Goal: Communication & Community: Connect with others

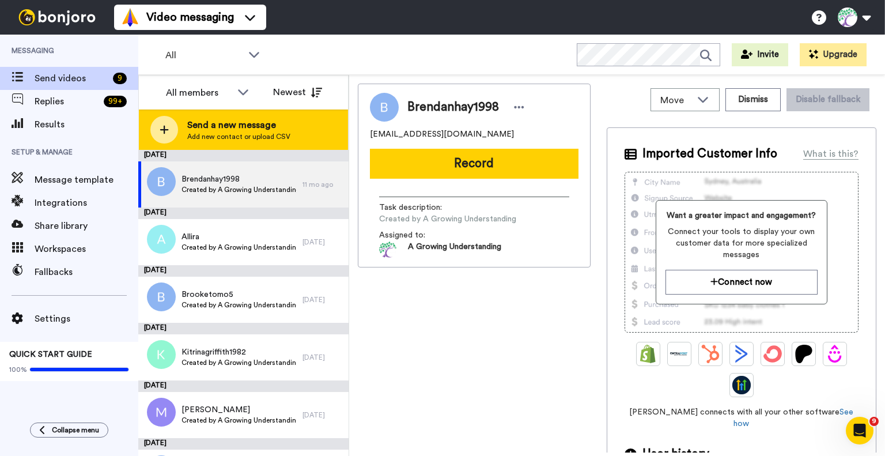
click at [244, 132] on span "Add new contact or upload CSV" at bounding box center [238, 136] width 103 height 9
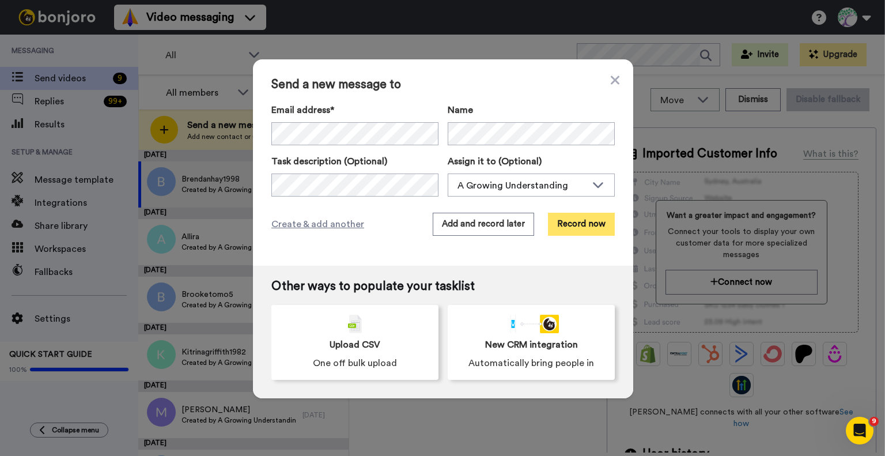
click at [588, 232] on button "Record now" at bounding box center [581, 224] width 67 height 23
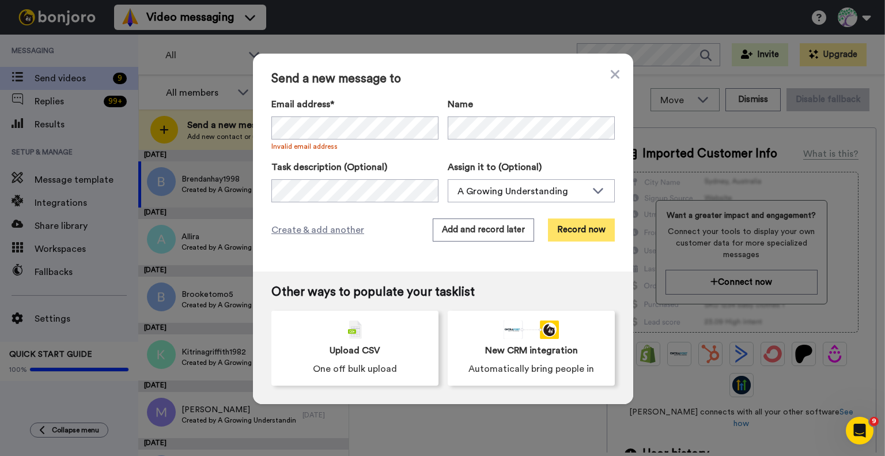
click at [587, 229] on button "Record now" at bounding box center [581, 229] width 67 height 23
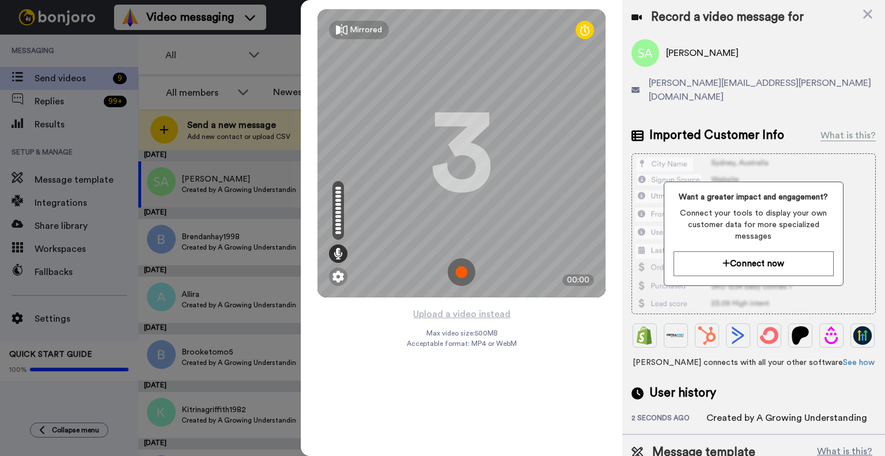
click at [462, 273] on img at bounding box center [462, 272] width 28 height 28
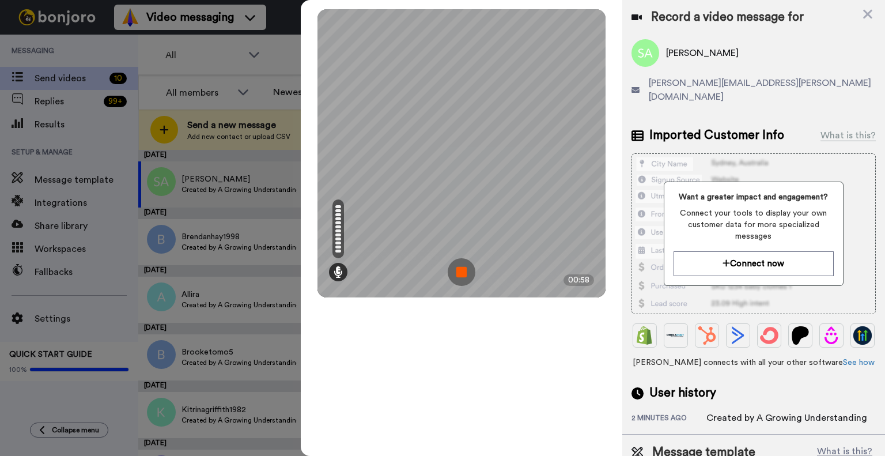
click at [461, 272] on img at bounding box center [462, 272] width 28 height 28
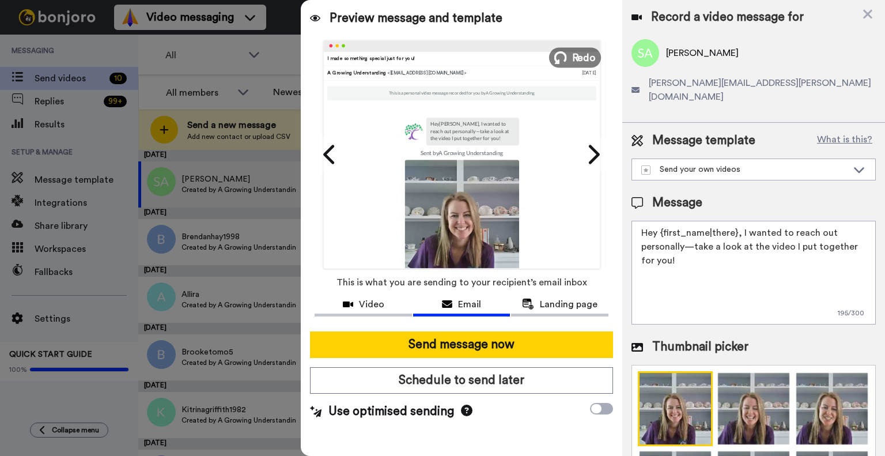
click at [581, 57] on span "Redo" at bounding box center [584, 57] width 24 height 15
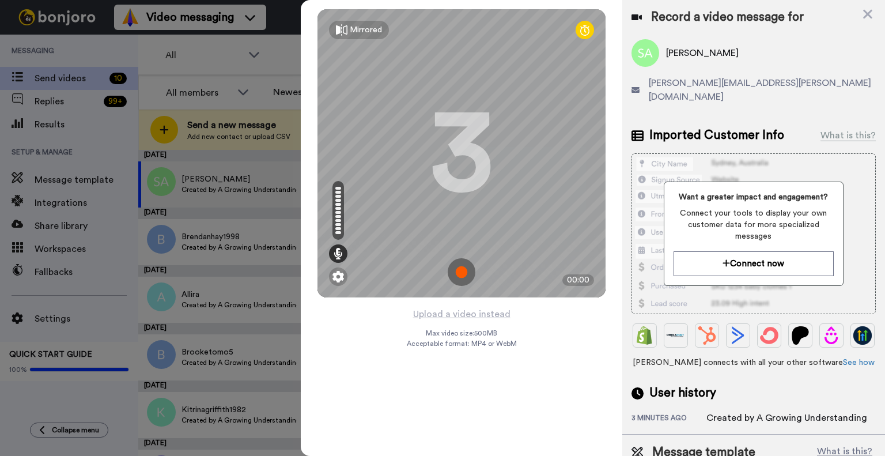
click at [461, 271] on img at bounding box center [462, 272] width 28 height 28
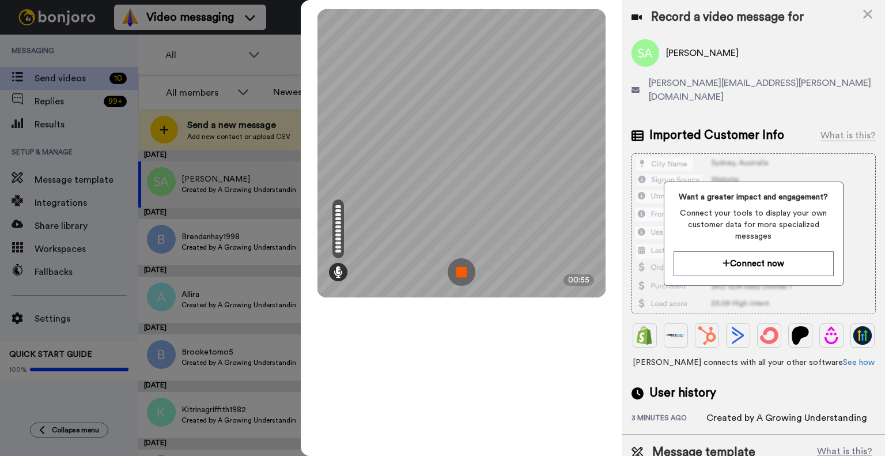
click at [469, 271] on img at bounding box center [462, 272] width 28 height 28
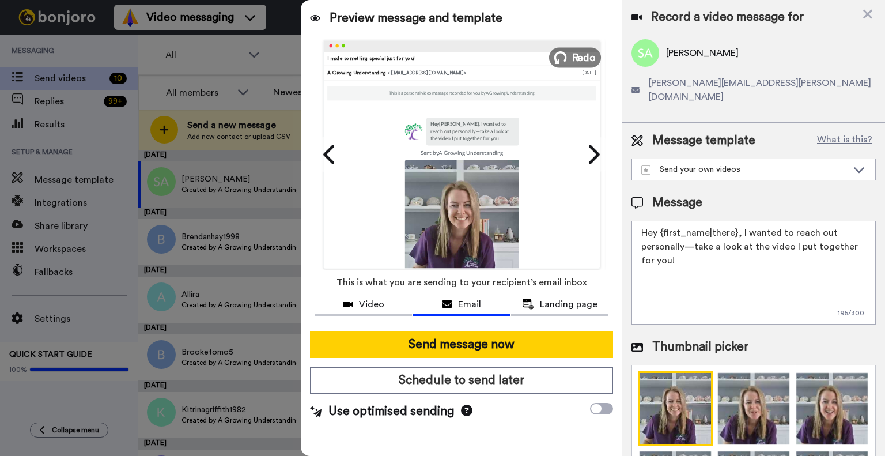
click at [581, 58] on span "Redo" at bounding box center [584, 57] width 24 height 15
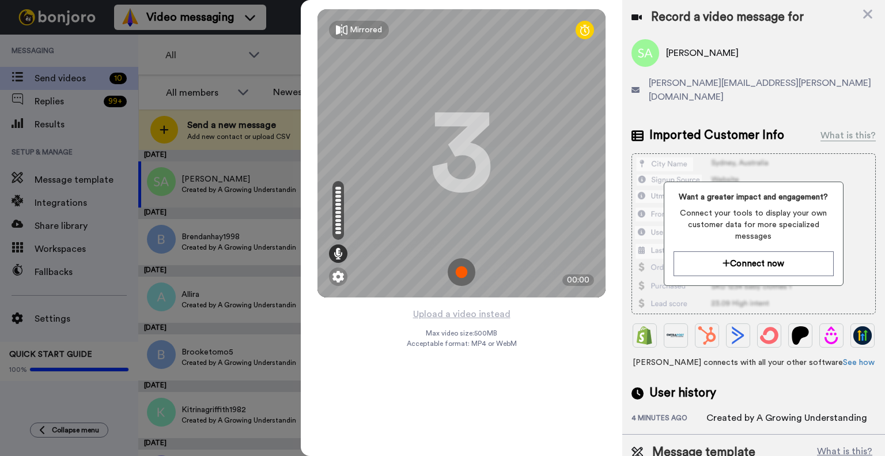
click at [471, 274] on img at bounding box center [462, 272] width 28 height 28
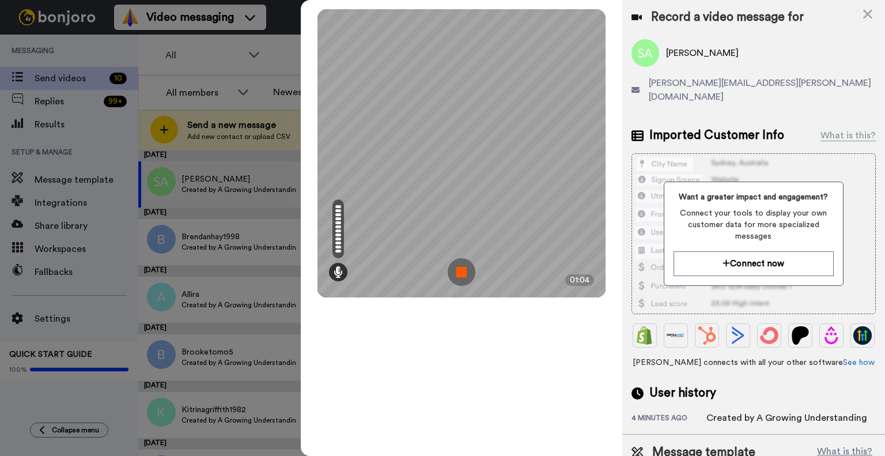
click at [471, 274] on img at bounding box center [462, 272] width 28 height 28
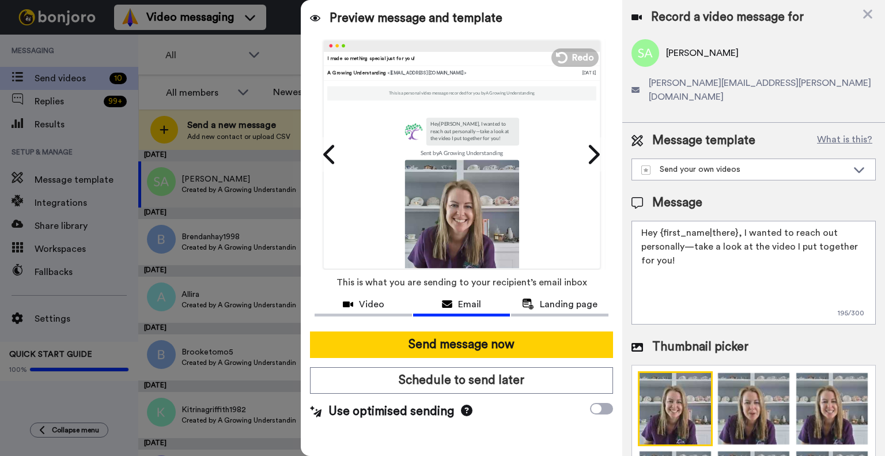
drag, startPoint x: 735, startPoint y: 219, endPoint x: 659, endPoint y: 215, distance: 75.6
click at [659, 215] on body "Video messaging Switch to Video messaging Testimonials Settings Discover Help &…" at bounding box center [442, 228] width 885 height 456
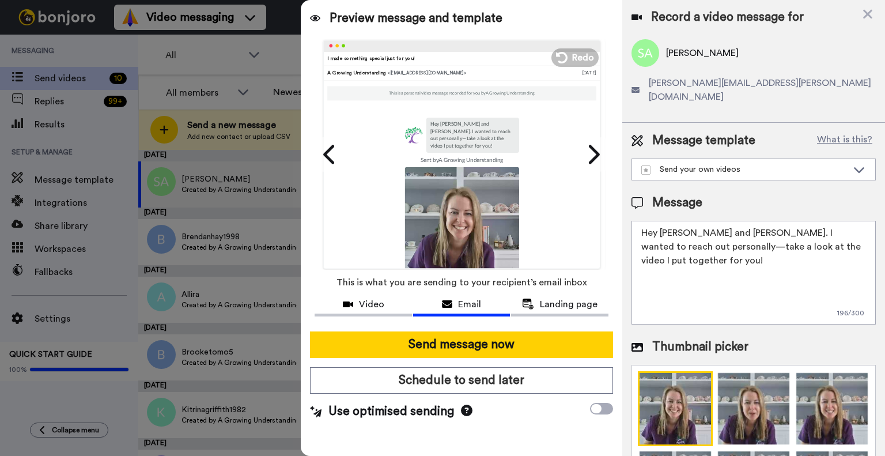
click at [744, 221] on textarea "Hey [PERSON_NAME] and [PERSON_NAME]. I wanted to reach out personally—take a lo…" at bounding box center [754, 273] width 244 height 104
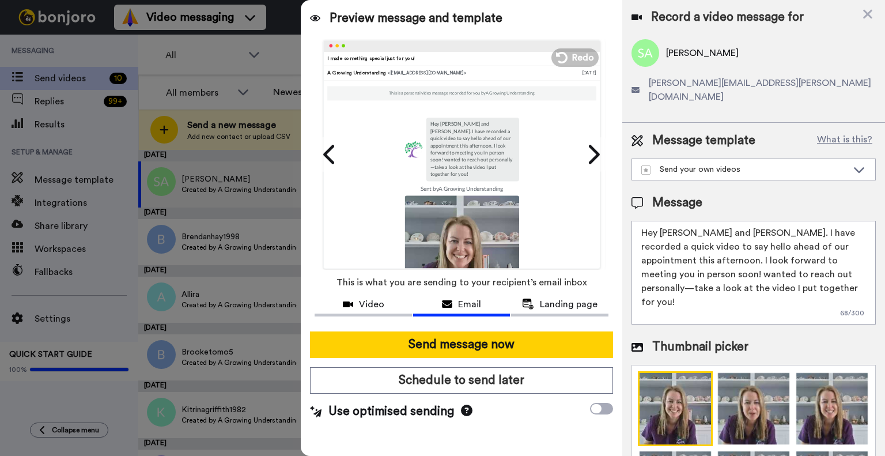
drag, startPoint x: 779, startPoint y: 275, endPoint x: 667, endPoint y: 263, distance: 112.5
click at [667, 263] on textarea "Hey [PERSON_NAME] and [PERSON_NAME]. I have recorded a quick video to say hello…" at bounding box center [754, 273] width 244 height 104
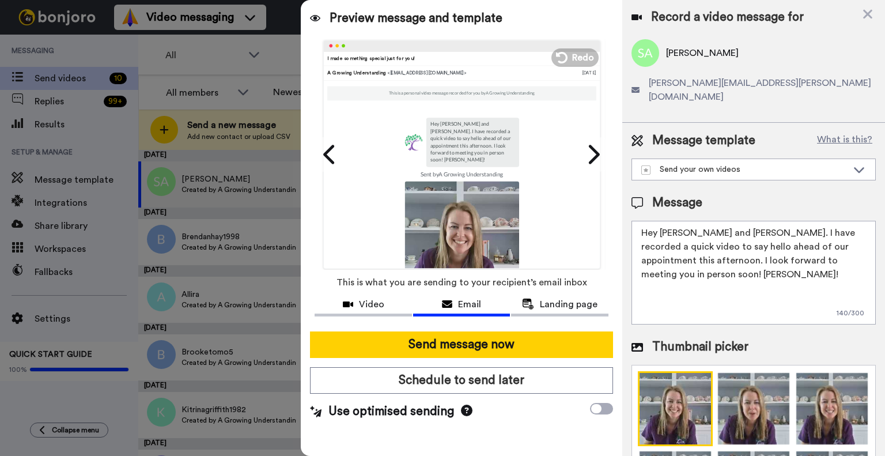
click at [736, 259] on textarea "Hey [PERSON_NAME] and [PERSON_NAME]. I have recorded a quick video to say hello…" at bounding box center [754, 273] width 244 height 104
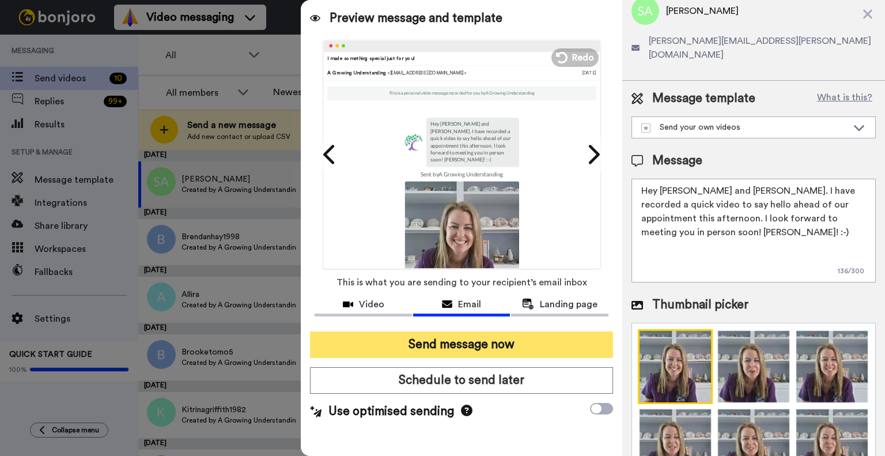
type textarea "Hey [PERSON_NAME] and [PERSON_NAME]. I have recorded a quick video to say hello…"
click at [476, 348] on button "Send message now" at bounding box center [461, 344] width 303 height 27
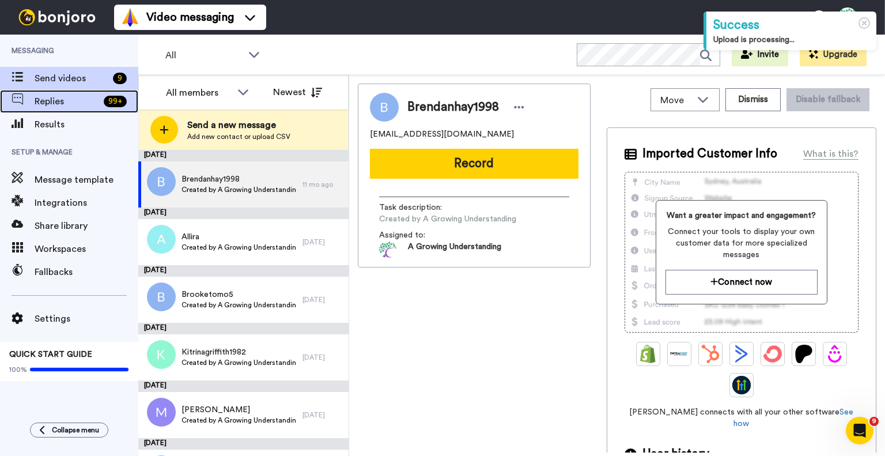
click at [58, 99] on span "Replies" at bounding box center [67, 102] width 65 height 14
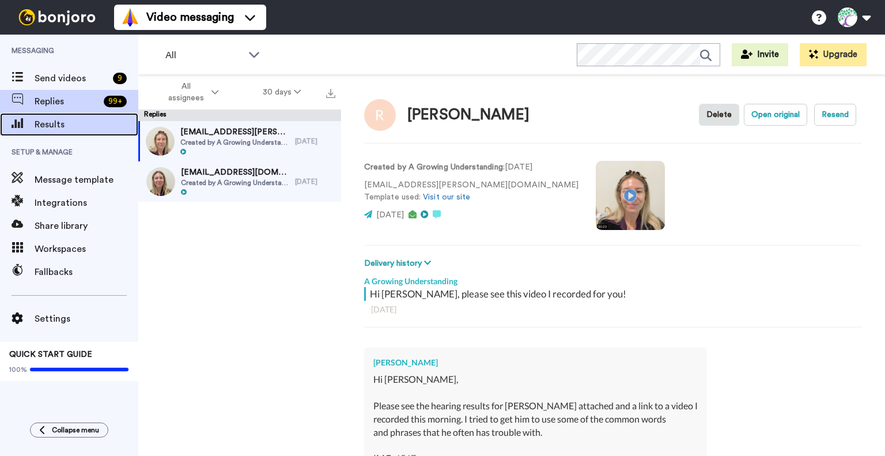
click at [46, 122] on span "Results" at bounding box center [87, 125] width 104 height 14
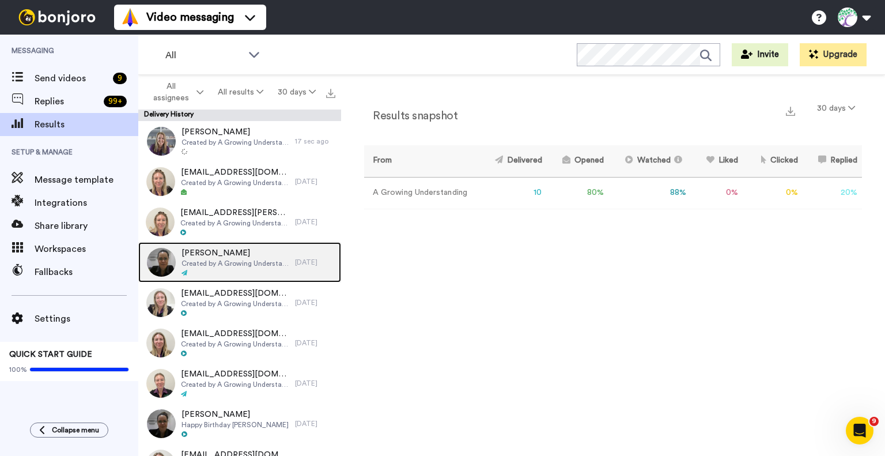
click at [191, 260] on span "Created by A Growing Understanding" at bounding box center [236, 263] width 108 height 9
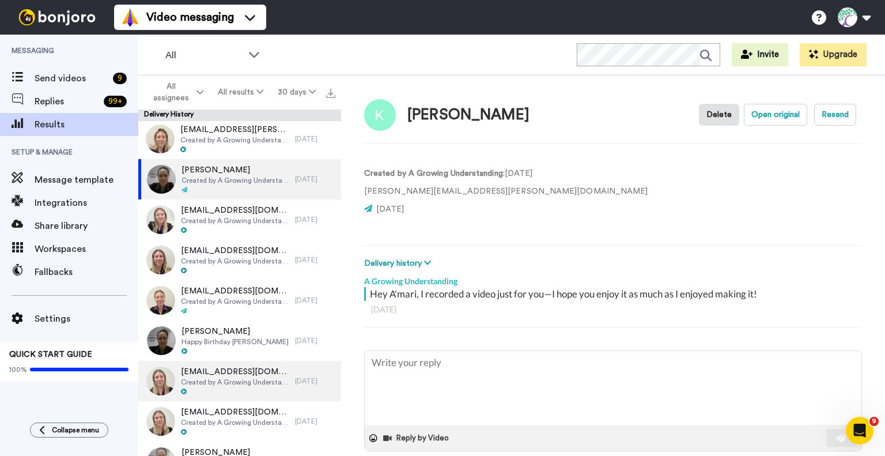
scroll to position [101, 0]
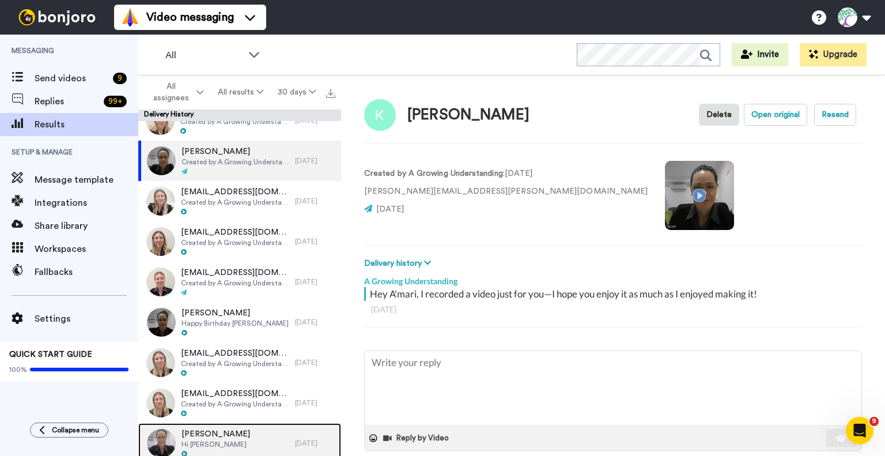
click at [207, 435] on span "[PERSON_NAME]" at bounding box center [216, 434] width 69 height 12
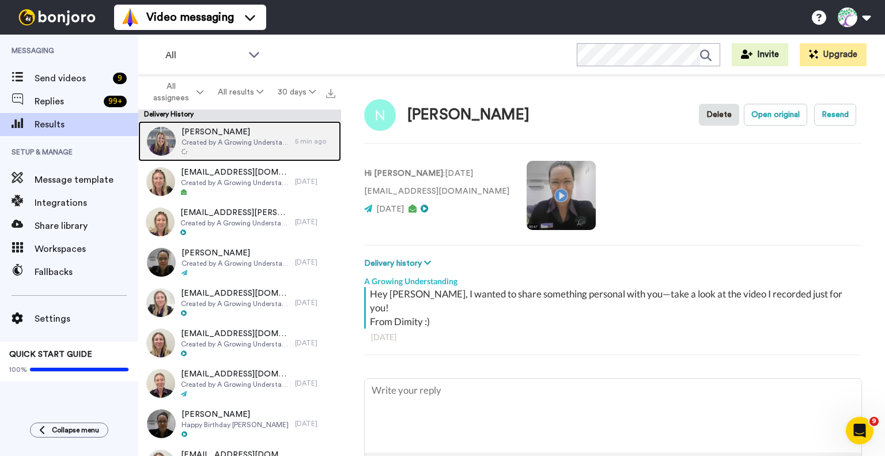
click at [237, 141] on span "Created by A Growing Understanding" at bounding box center [236, 142] width 108 height 9
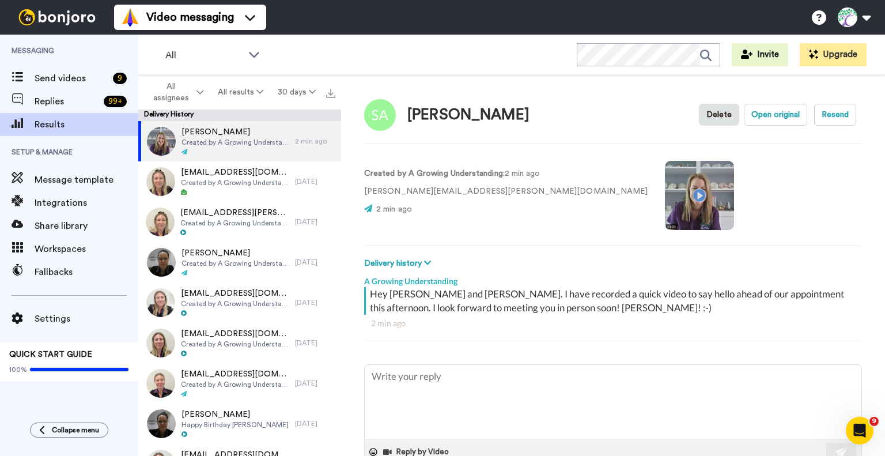
type textarea "x"
